Goal: Obtain resource: Obtain resource

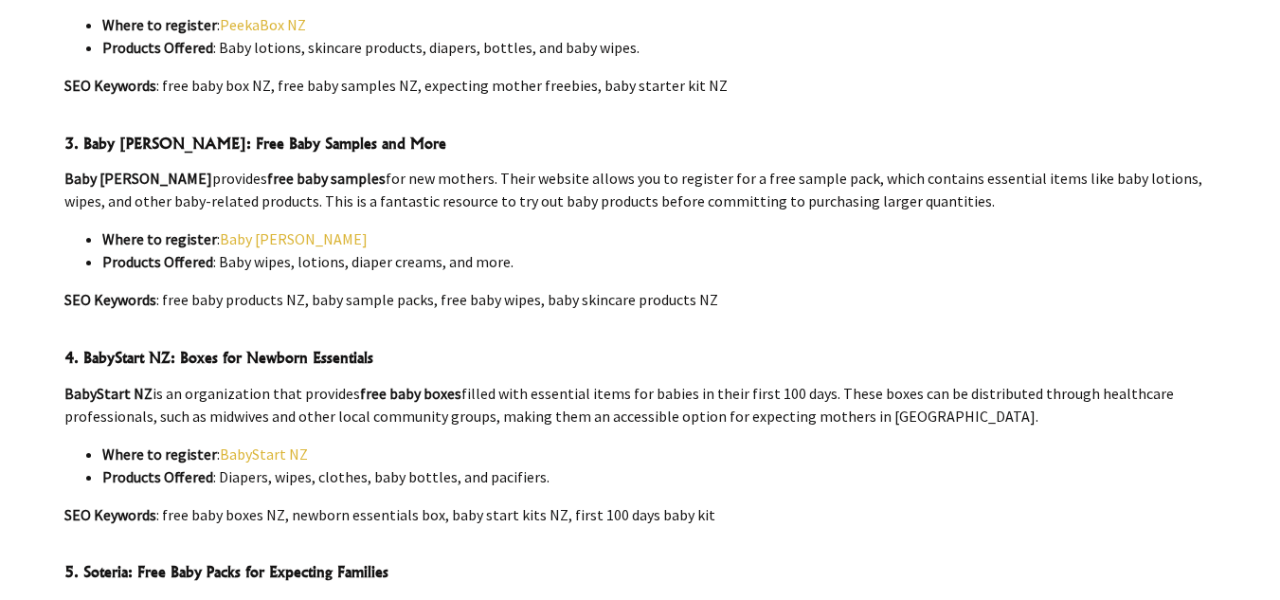
scroll to position [1483, 0]
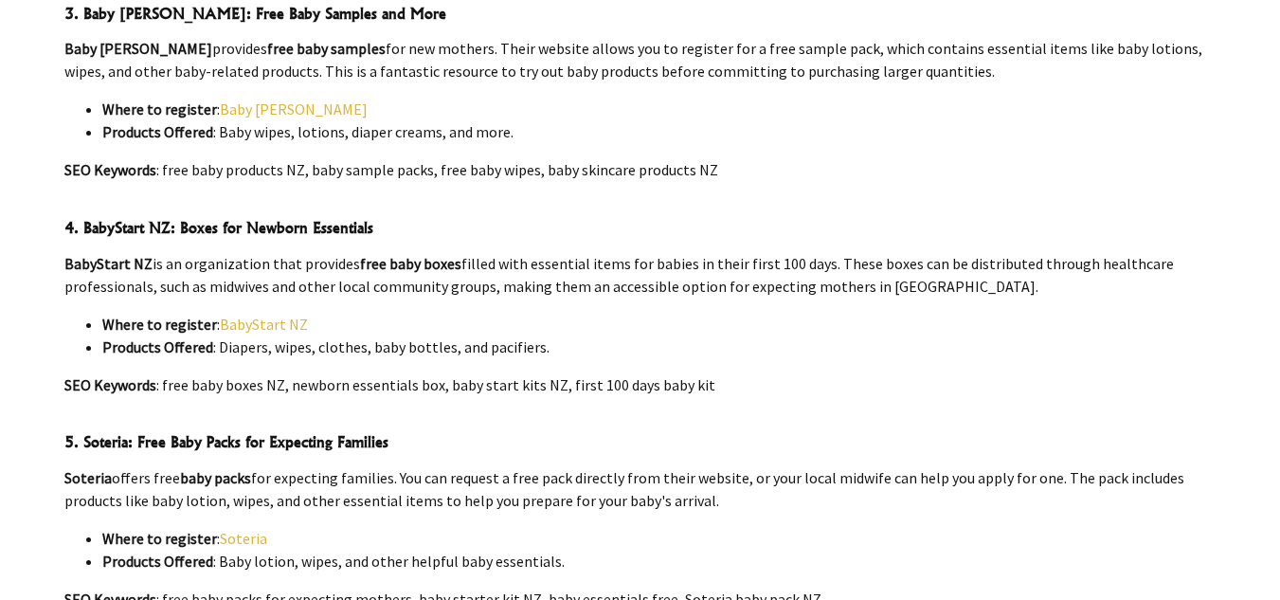
click at [262, 314] on link "BabyStart NZ" at bounding box center [264, 323] width 88 height 19
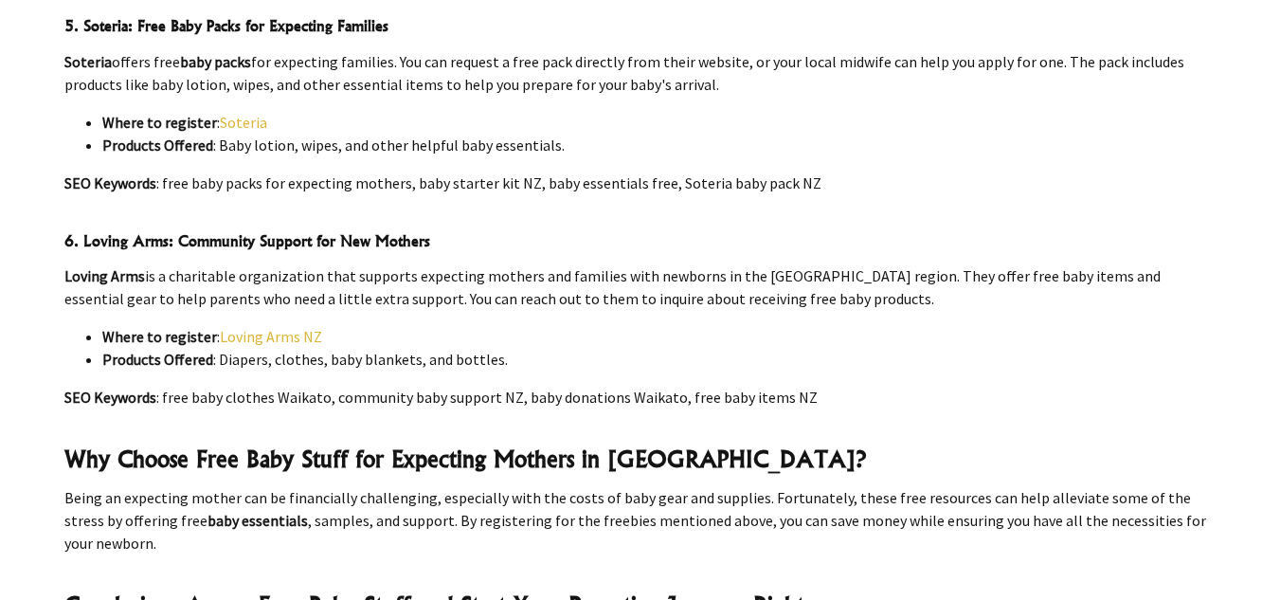
scroll to position [1900, 0]
click at [283, 326] on link "Loving Arms NZ" at bounding box center [271, 335] width 102 height 19
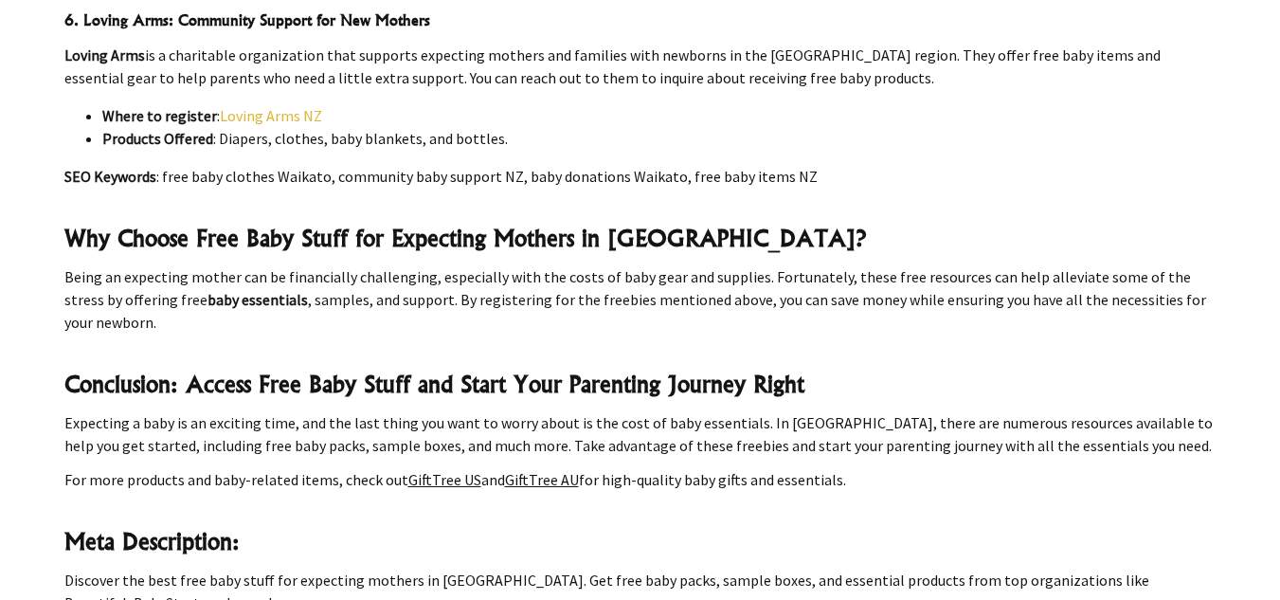
scroll to position [2128, 0]
